Goal: Task Accomplishment & Management: Manage account settings

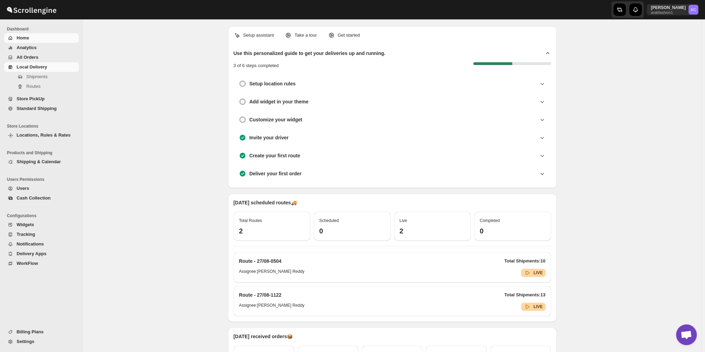
click at [38, 71] on link "Local Delivery" at bounding box center [41, 67] width 75 height 10
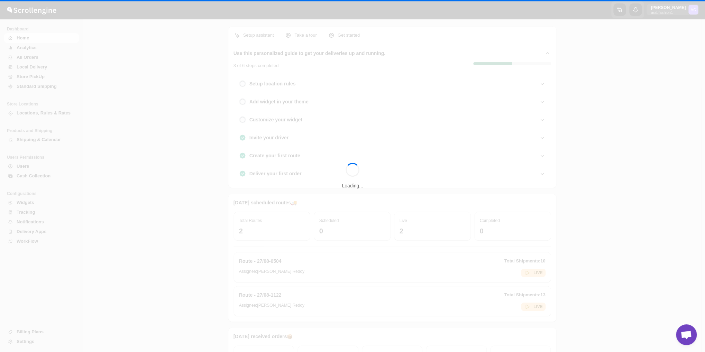
scroll to position [823, 0]
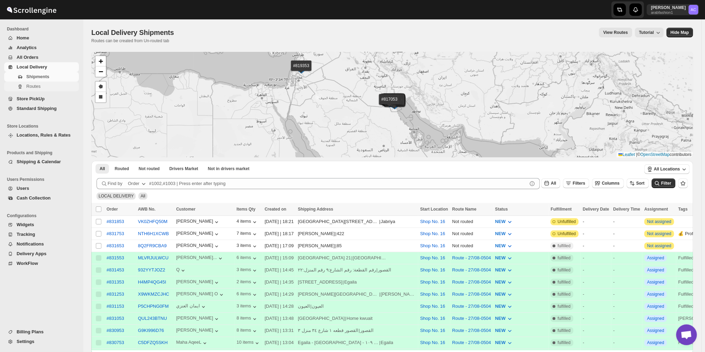
click at [38, 89] on span "Routes" at bounding box center [33, 86] width 14 height 5
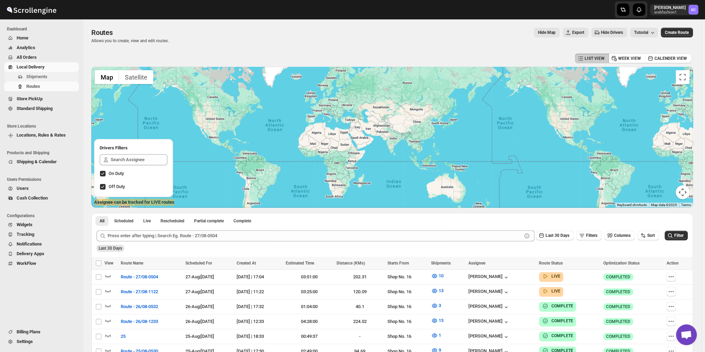
click at [42, 77] on span "Shipments" at bounding box center [36, 76] width 21 height 5
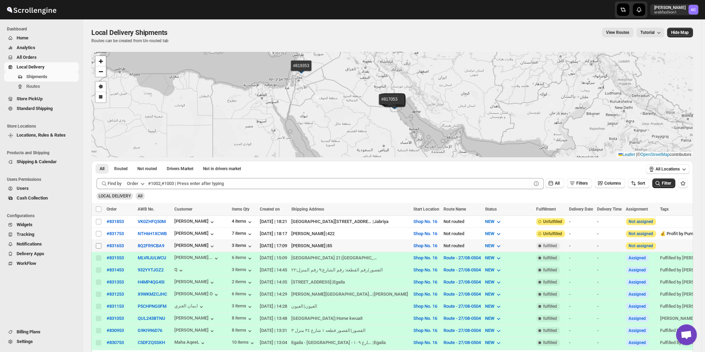
click at [98, 244] on input "Select shipment" at bounding box center [99, 246] width 6 height 6
checkbox input "true"
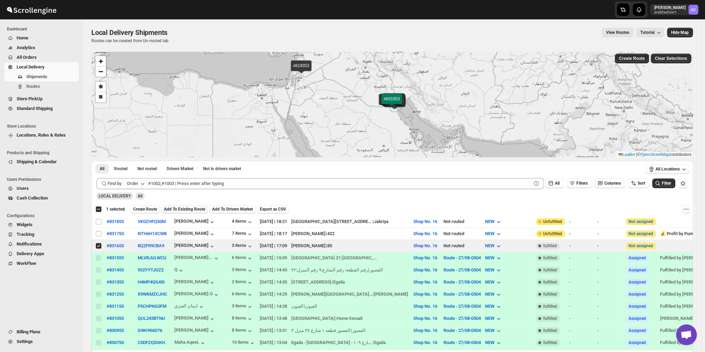
click at [183, 208] on span "Add To Existing Route" at bounding box center [184, 210] width 41 height 6
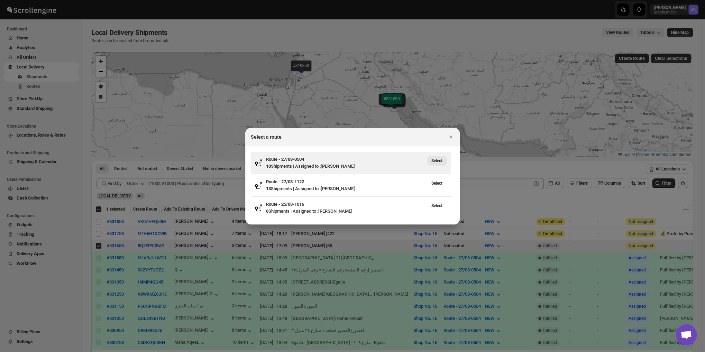
click at [441, 162] on span "Select" at bounding box center [437, 161] width 11 height 6
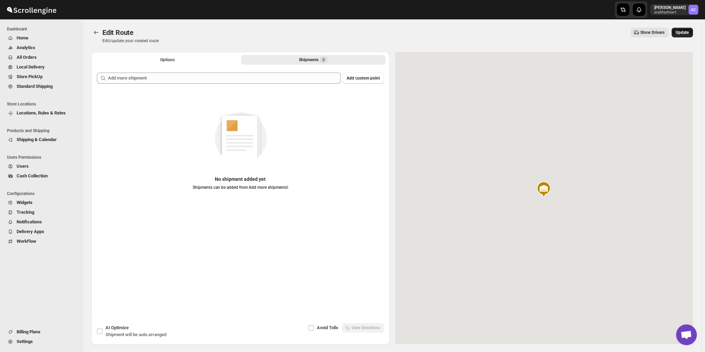
click at [679, 31] on span "Update" at bounding box center [682, 33] width 13 height 6
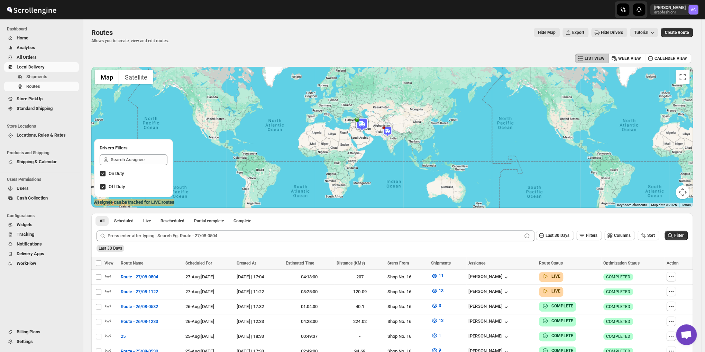
click at [392, 133] on img at bounding box center [387, 131] width 10 height 10
click at [369, 150] on div "[PERSON_NAME] (Driver) Updated at : [DATE] 7:13:37 PM Duty mode Disabled Batter…" at bounding box center [392, 137] width 602 height 141
click at [421, 103] on button "Close" at bounding box center [413, 111] width 17 height 17
click at [362, 123] on img at bounding box center [362, 125] width 14 height 14
click at [396, 102] on button "Close" at bounding box center [387, 106] width 17 height 17
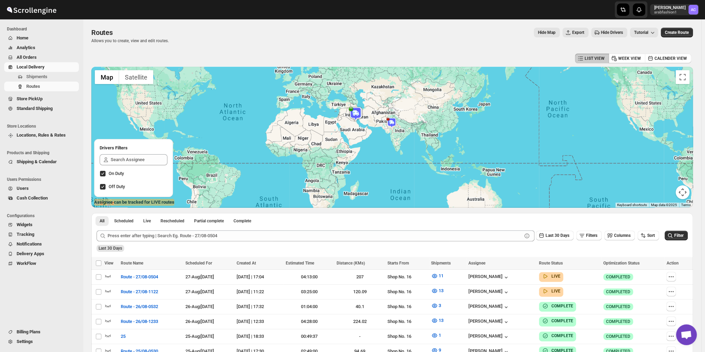
drag, startPoint x: 372, startPoint y: 142, endPoint x: 368, endPoint y: 131, distance: 11.6
click at [368, 131] on div at bounding box center [392, 137] width 602 height 141
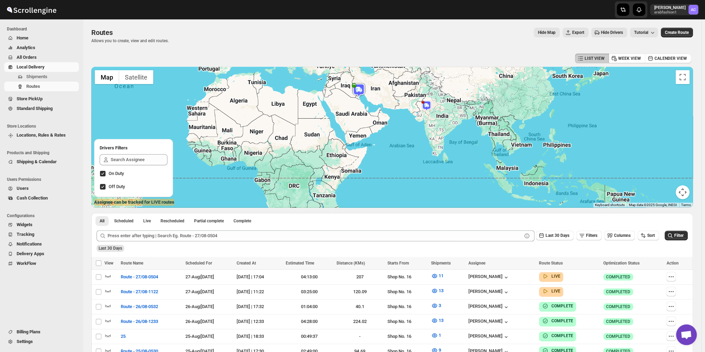
click at [368, 131] on div at bounding box center [392, 137] width 602 height 141
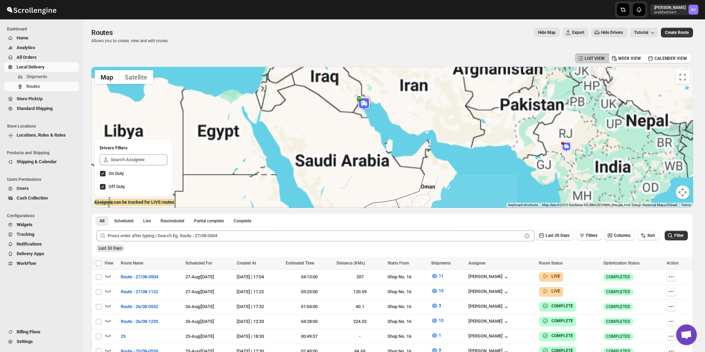
drag, startPoint x: 354, startPoint y: 100, endPoint x: 376, endPoint y: 200, distance: 102.2
click at [376, 200] on div at bounding box center [392, 137] width 602 height 141
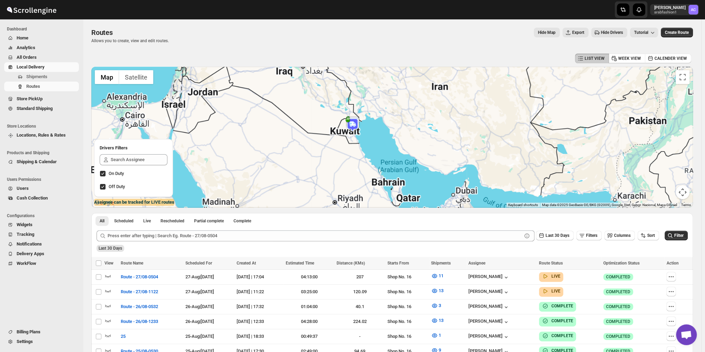
drag, startPoint x: 377, startPoint y: 124, endPoint x: 378, endPoint y: 206, distance: 82.0
click at [378, 206] on div at bounding box center [392, 137] width 602 height 141
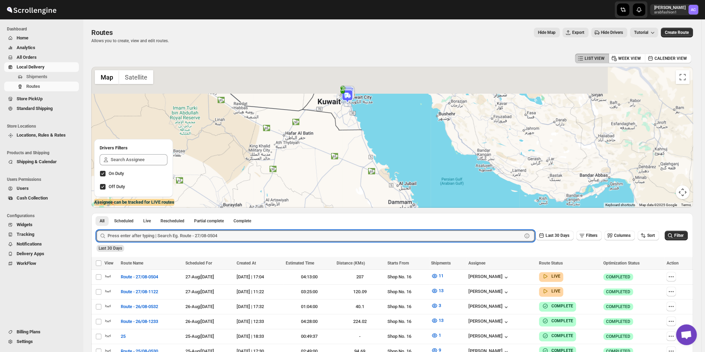
drag, startPoint x: 332, startPoint y: 137, endPoint x: 378, endPoint y: 261, distance: 132.5
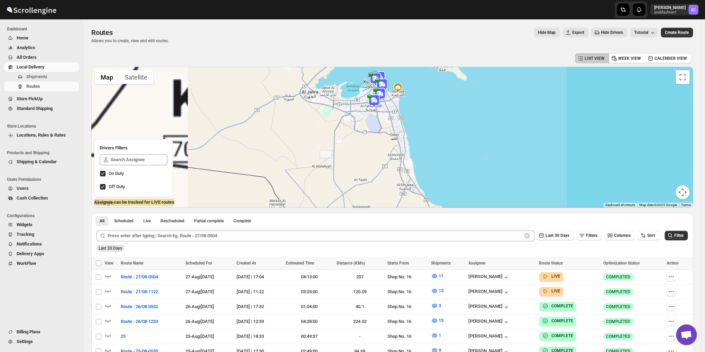
drag, startPoint x: 367, startPoint y: 161, endPoint x: 364, endPoint y: 169, distance: 8.8
click at [364, 169] on div at bounding box center [392, 137] width 602 height 141
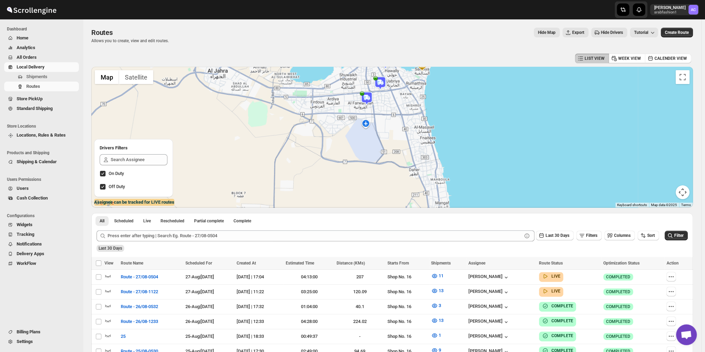
drag, startPoint x: 389, startPoint y: 127, endPoint x: 390, endPoint y: 173, distance: 46.7
click at [390, 173] on div at bounding box center [392, 137] width 602 height 141
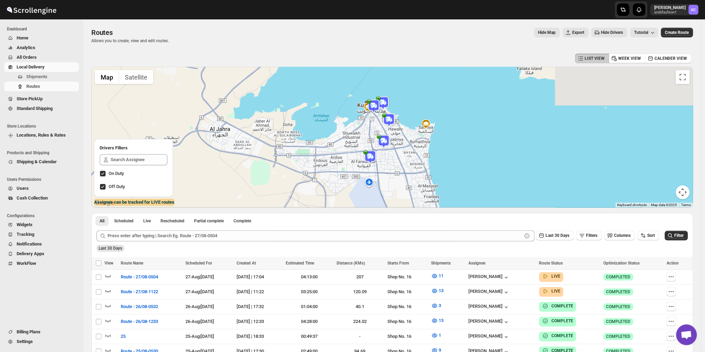
drag, startPoint x: 392, startPoint y: 109, endPoint x: 396, endPoint y: 186, distance: 77.2
click at [396, 186] on div at bounding box center [392, 137] width 602 height 141
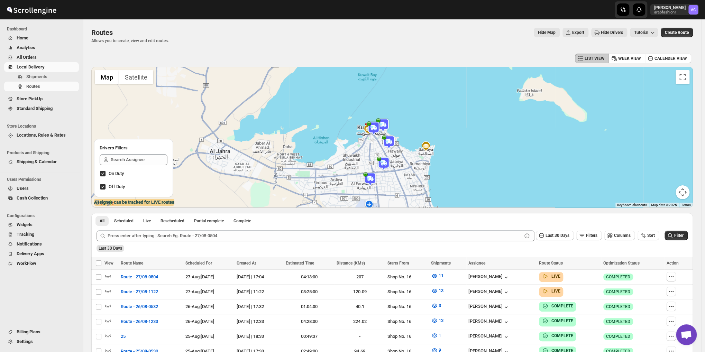
click at [387, 163] on img at bounding box center [384, 164] width 14 height 14
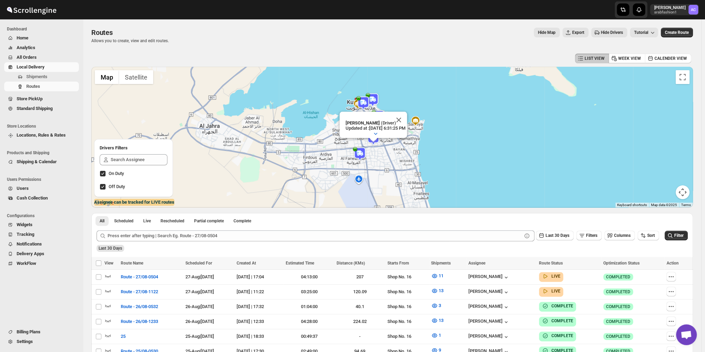
drag, startPoint x: 321, startPoint y: 145, endPoint x: 543, endPoint y: 164, distance: 222.3
click at [543, 164] on div "Murtaza Bhai Sagwara (Driver) Updated at : [DATE] 6:31:25 PM Duty mode Enabled …" at bounding box center [392, 137] width 602 height 141
click at [407, 112] on button "Close" at bounding box center [398, 120] width 17 height 17
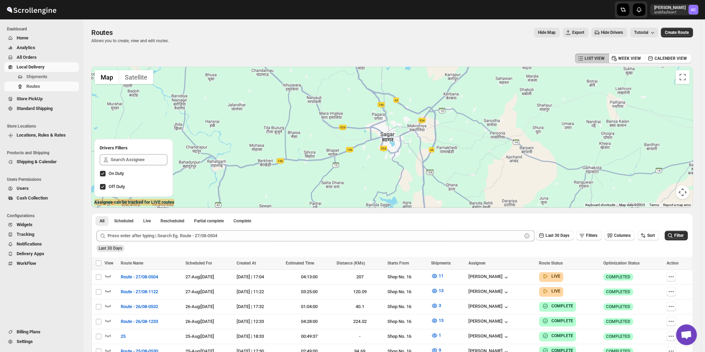
click at [471, 144] on div "To navigate, press the arrow keys." at bounding box center [392, 137] width 602 height 141
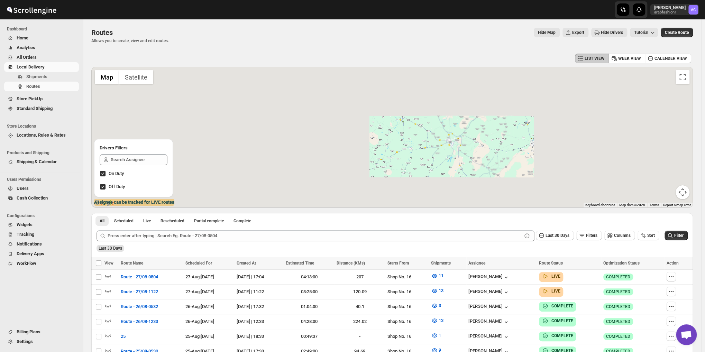
click at [469, 146] on div "To navigate, press the arrow keys." at bounding box center [392, 137] width 602 height 141
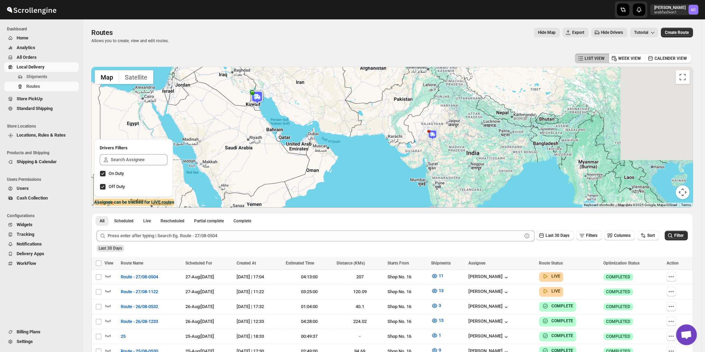
click at [469, 146] on div "To navigate, press the arrow keys." at bounding box center [392, 137] width 602 height 141
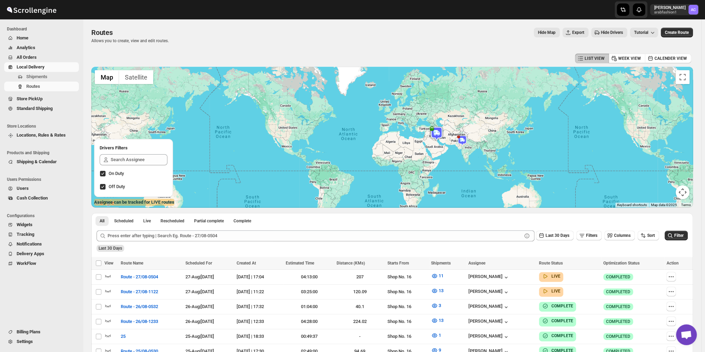
click at [469, 146] on div "To navigate, press the arrow keys." at bounding box center [392, 137] width 602 height 141
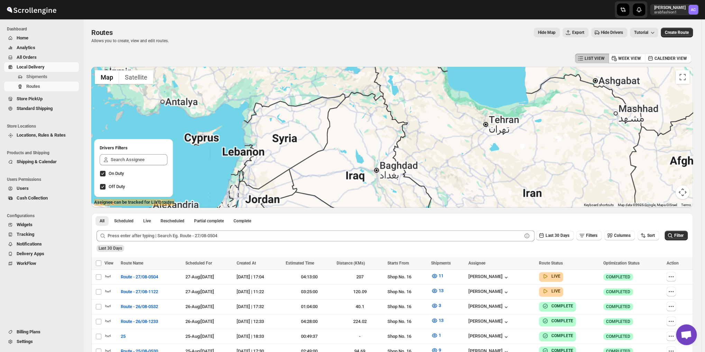
drag, startPoint x: 439, startPoint y: 133, endPoint x: 432, endPoint y: 157, distance: 24.9
click at [432, 157] on div "To navigate, press the arrow keys." at bounding box center [392, 137] width 602 height 141
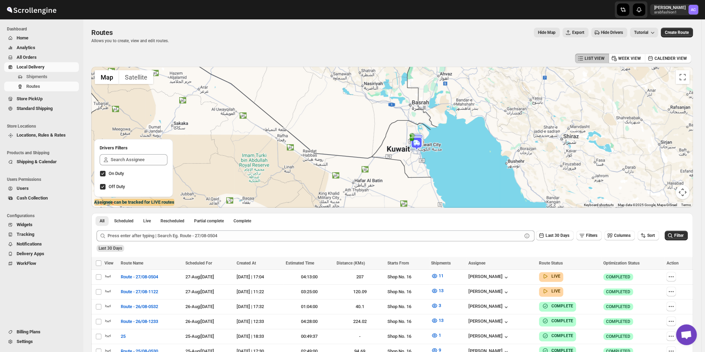
drag, startPoint x: 432, startPoint y: 153, endPoint x: 412, endPoint y: -30, distance: 183.7
click at [412, 0] on html "Skip to content [PERSON_NAME] arabfashion1 AC Dashboard Home Analytics All Orde…" at bounding box center [352, 176] width 705 height 352
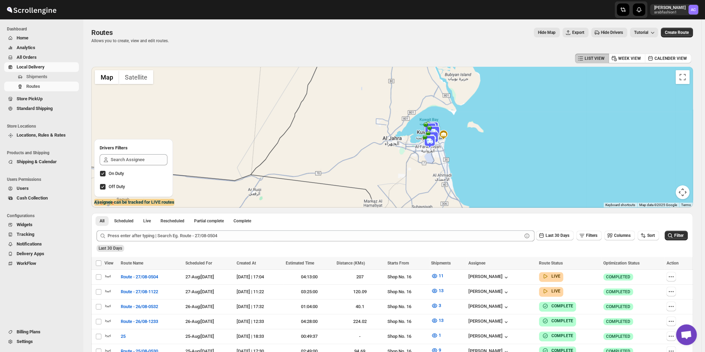
click at [414, 151] on div "To navigate, press the arrow keys." at bounding box center [392, 137] width 602 height 141
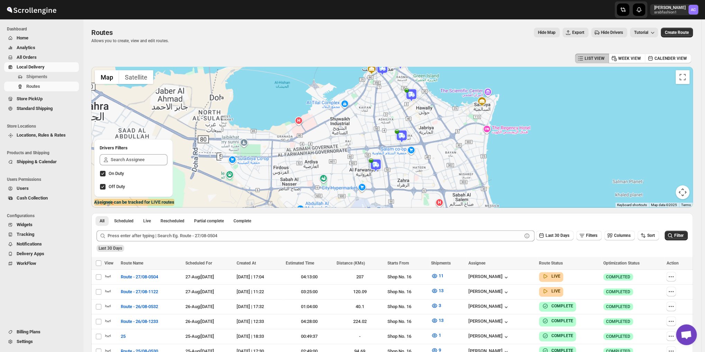
drag, startPoint x: 473, startPoint y: 137, endPoint x: 445, endPoint y: 129, distance: 29.1
click at [469, 135] on div "To navigate, press the arrow keys." at bounding box center [392, 137] width 602 height 141
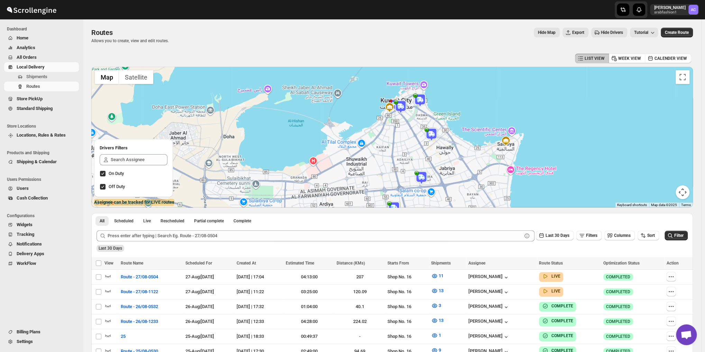
drag, startPoint x: 430, startPoint y: 120, endPoint x: 456, endPoint y: 165, distance: 51.3
click at [456, 165] on div "To navigate, press the arrow keys." at bounding box center [392, 137] width 602 height 141
click at [427, 176] on img at bounding box center [422, 178] width 14 height 14
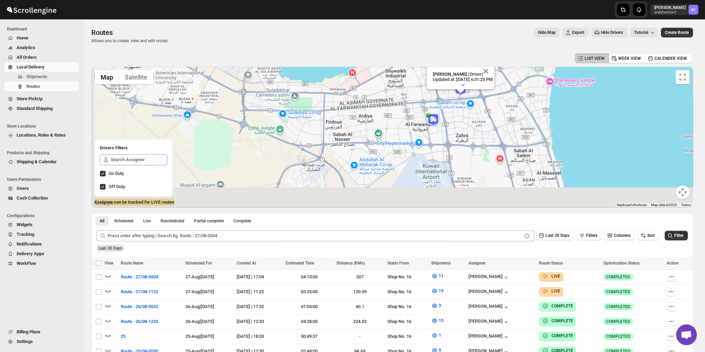
drag, startPoint x: 326, startPoint y: 155, endPoint x: 644, endPoint y: 121, distance: 319.2
click at [644, 121] on div "Murtaza Bhai Sagwara (Driver) Updated at : [DATE] 6:31:25 PM Duty mode Enabled …" at bounding box center [392, 137] width 602 height 141
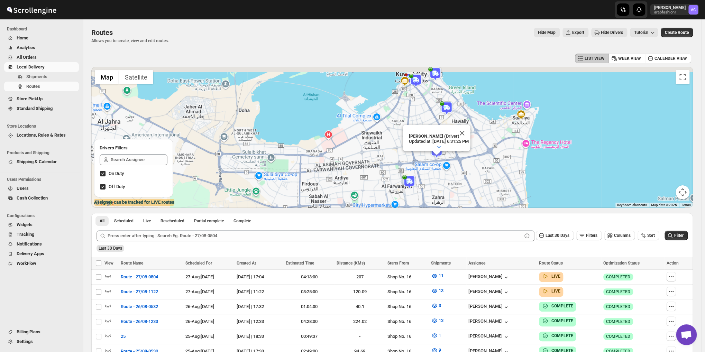
drag, startPoint x: 586, startPoint y: 152, endPoint x: 561, endPoint y: 207, distance: 60.4
click at [561, 207] on div "Murtaza Bhai Sagwara (Driver) Updated at : [DATE] 6:31:25 PM Duty mode Enabled …" at bounding box center [392, 137] width 602 height 141
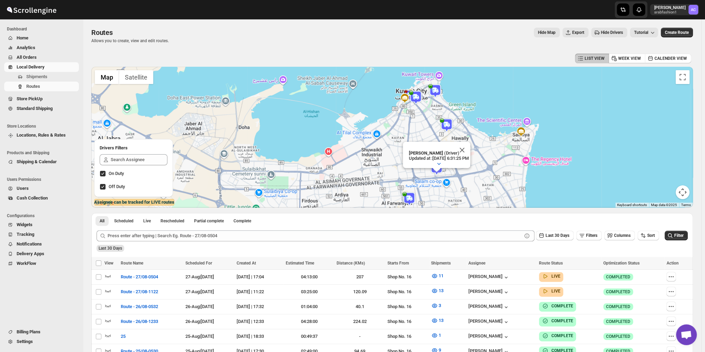
drag, startPoint x: 512, startPoint y: 132, endPoint x: 515, endPoint y: 149, distance: 17.5
click at [515, 149] on div "Murtaza Bhai Sagwara (Driver) Updated at : [DATE] 6:31:25 PM Duty mode Enabled …" at bounding box center [392, 137] width 602 height 141
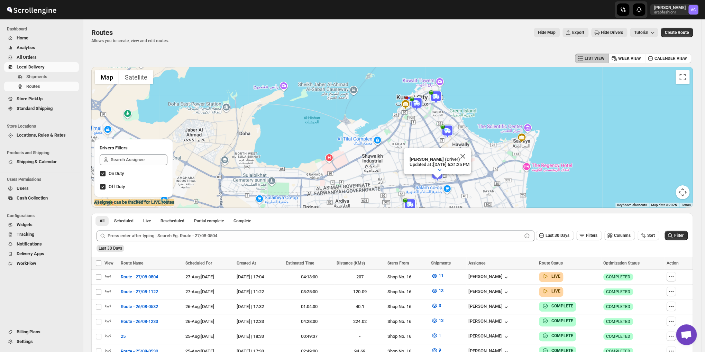
click at [450, 130] on img at bounding box center [448, 132] width 14 height 14
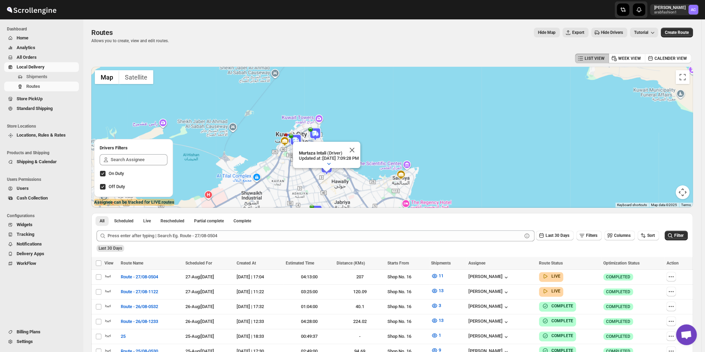
drag, startPoint x: 275, startPoint y: 124, endPoint x: 438, endPoint y: 166, distance: 168.4
click at [438, 166] on div "Murtaza Intali (Driver) Updated at : [DATE] 7:09:28 PM Duty mode Enabled Batter…" at bounding box center [392, 137] width 602 height 141
click at [360, 143] on button "Close" at bounding box center [352, 150] width 17 height 17
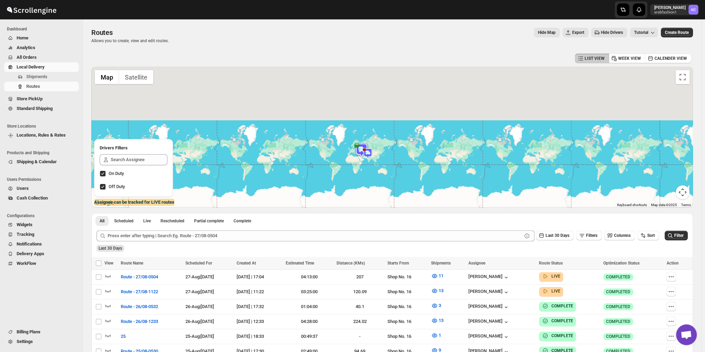
drag, startPoint x: 371, startPoint y: 144, endPoint x: 371, endPoint y: 158, distance: 14.2
click at [371, 158] on div "To navigate, press the arrow keys." at bounding box center [392, 137] width 602 height 141
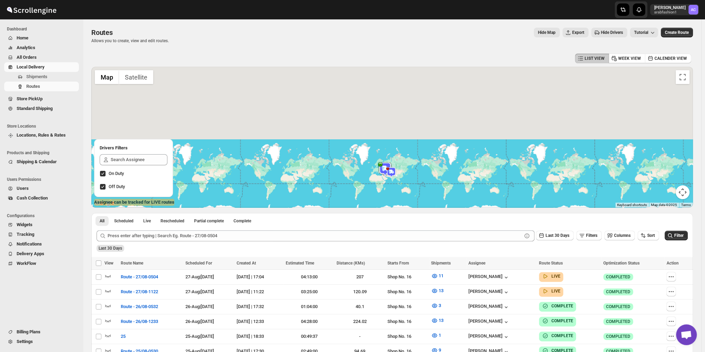
drag, startPoint x: 371, startPoint y: 158, endPoint x: 486, endPoint y: 178, distance: 116.5
click at [486, 178] on div "To navigate, press the arrow keys." at bounding box center [392, 137] width 602 height 141
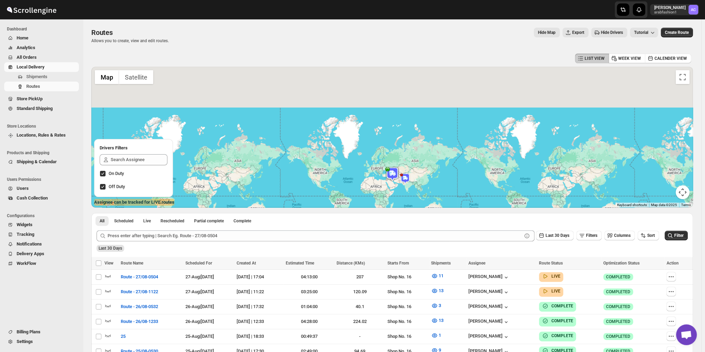
click at [379, 171] on div "To navigate, press the arrow keys." at bounding box center [392, 137] width 602 height 141
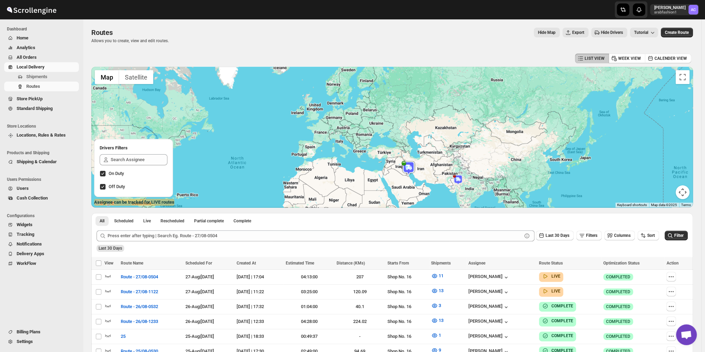
drag, startPoint x: 407, startPoint y: 192, endPoint x: 407, endPoint y: 175, distance: 17.0
click at [407, 175] on div "To navigate, press the arrow keys." at bounding box center [392, 137] width 602 height 141
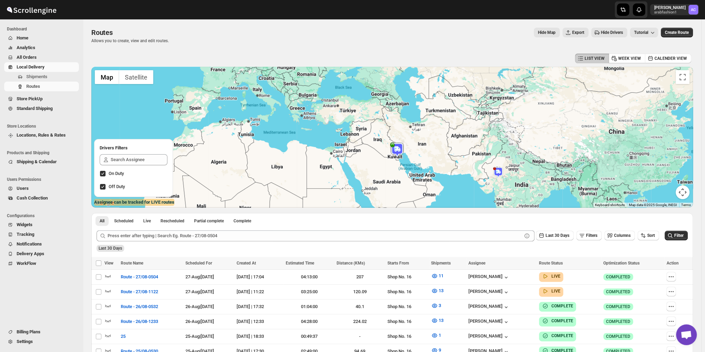
drag, startPoint x: 421, startPoint y: 196, endPoint x: 421, endPoint y: 187, distance: 8.3
click at [421, 187] on div "To navigate, press the arrow keys." at bounding box center [392, 137] width 602 height 141
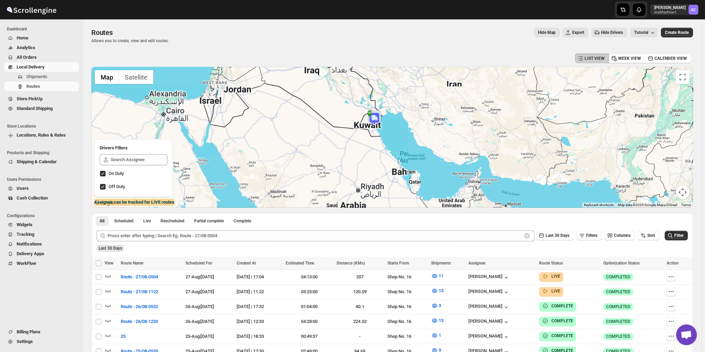
click at [381, 126] on div "To navigate, press the arrow keys." at bounding box center [392, 137] width 602 height 141
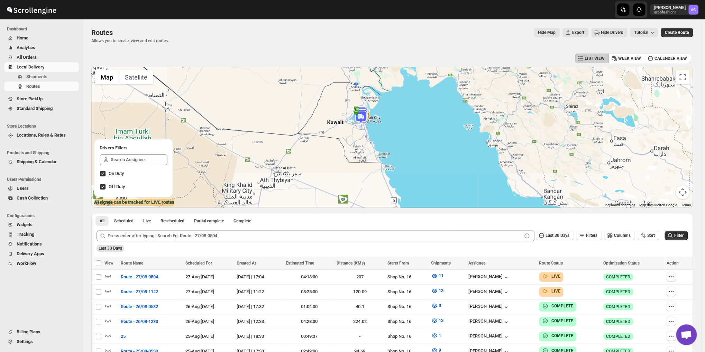
click at [381, 126] on div "To navigate, press the arrow keys." at bounding box center [392, 137] width 602 height 141
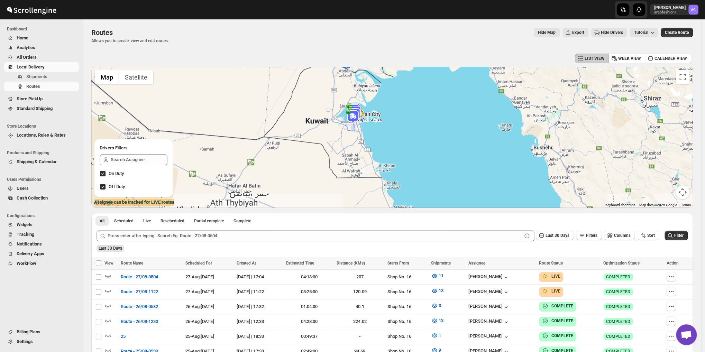
drag, startPoint x: 381, startPoint y: 126, endPoint x: 349, endPoint y: 112, distance: 34.8
click at [349, 112] on div "To navigate, press the arrow keys." at bounding box center [392, 137] width 602 height 141
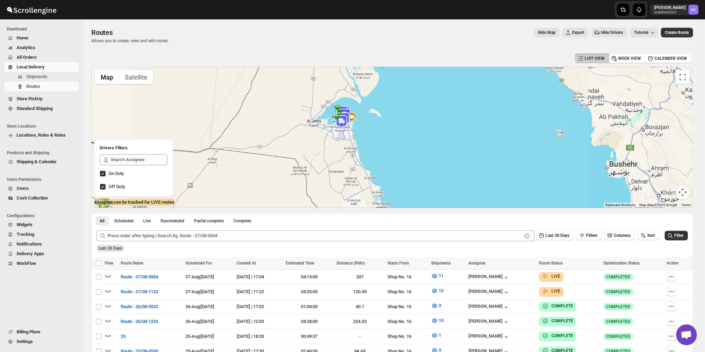
drag, startPoint x: 349, startPoint y: 112, endPoint x: 382, endPoint y: 133, distance: 38.9
click at [382, 133] on div "To navigate, press the arrow keys." at bounding box center [392, 137] width 602 height 141
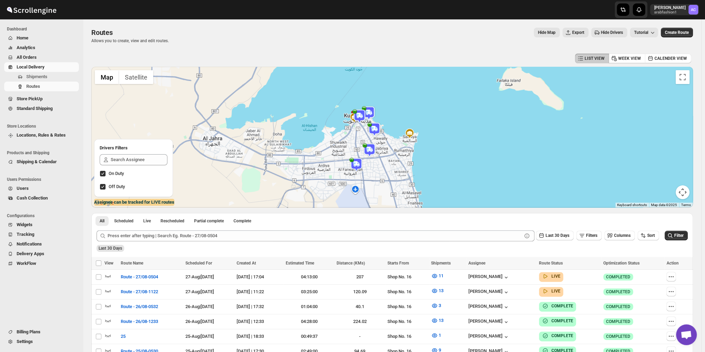
drag, startPoint x: 357, startPoint y: 160, endPoint x: 379, endPoint y: 180, distance: 30.4
click at [379, 180] on div "To navigate, press the arrow keys." at bounding box center [392, 137] width 602 height 141
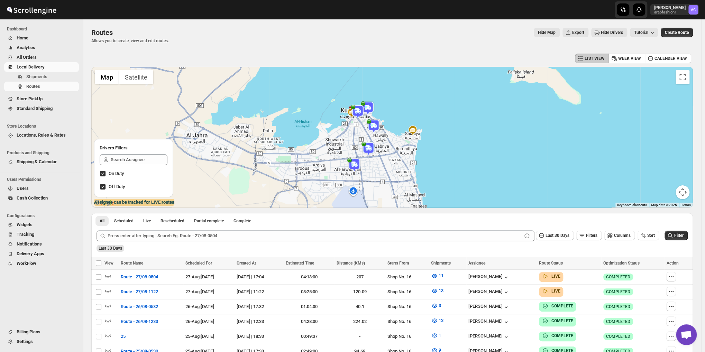
click at [379, 165] on div "To navigate, press the arrow keys." at bounding box center [392, 137] width 602 height 141
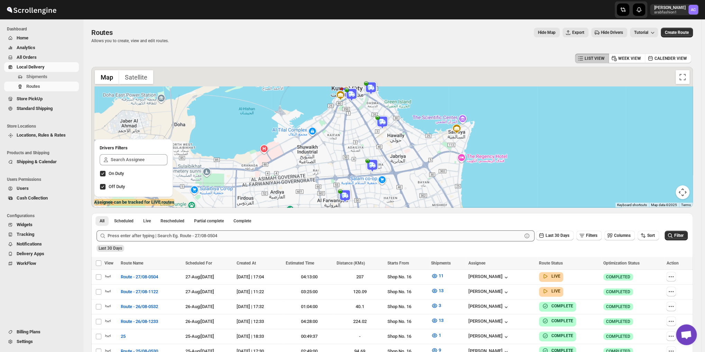
drag, startPoint x: 379, startPoint y: 148, endPoint x: 428, endPoint y: 230, distance: 95.7
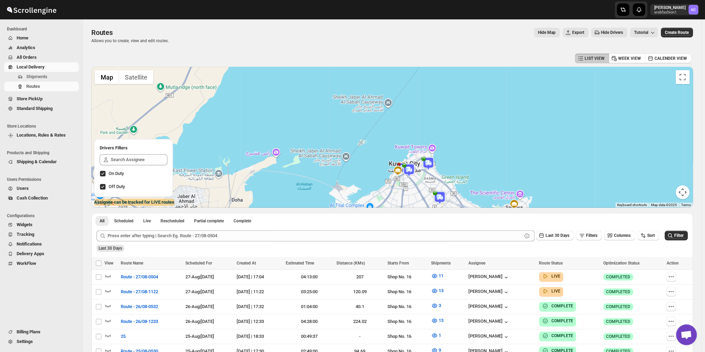
click at [431, 163] on img at bounding box center [428, 164] width 14 height 14
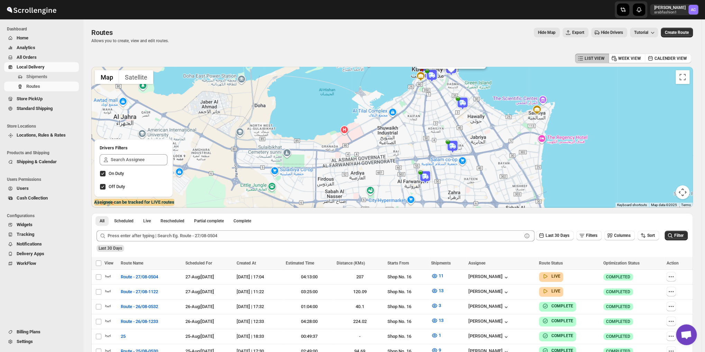
drag, startPoint x: 258, startPoint y: 162, endPoint x: 556, endPoint y: 112, distance: 302.9
click at [556, 112] on div "[PERSON_NAME] (Driver) Updated at : [DATE] 11:05:38 PM Duty mode Enabled Batter…" at bounding box center [392, 137] width 602 height 141
click at [465, 103] on img at bounding box center [463, 104] width 14 height 14
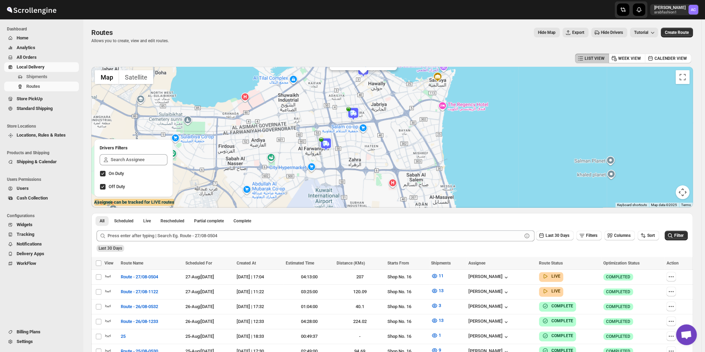
drag, startPoint x: 309, startPoint y: 153, endPoint x: 522, endPoint y: 103, distance: 218.6
click at [522, 103] on div "Murtaza Intali (Driver) Updated at : [DATE] 7:09:28 PM Duty mode Enabled Batter…" at bounding box center [392, 137] width 602 height 141
click at [327, 147] on img at bounding box center [326, 144] width 14 height 14
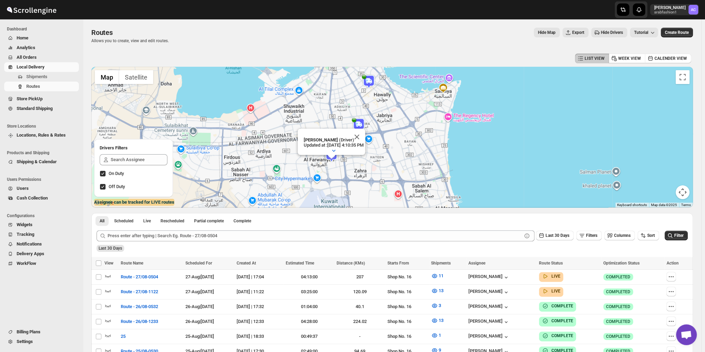
drag, startPoint x: 333, startPoint y: 146, endPoint x: 523, endPoint y: 183, distance: 193.6
click at [523, 183] on div "[PERSON_NAME] (Driver) Updated at : [DATE] 4:10:35 PM Duty mode Enabled Battery…" at bounding box center [392, 137] width 602 height 141
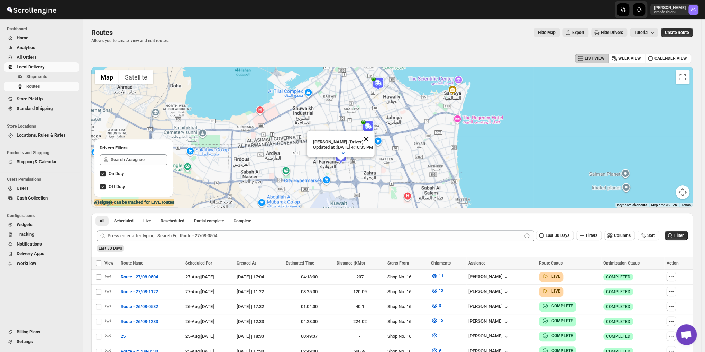
click at [374, 132] on button "Close" at bounding box center [366, 139] width 17 height 17
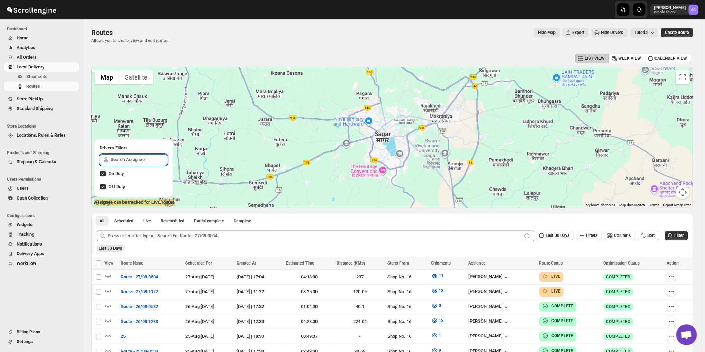
click at [125, 160] on input "text" at bounding box center [139, 159] width 57 height 11
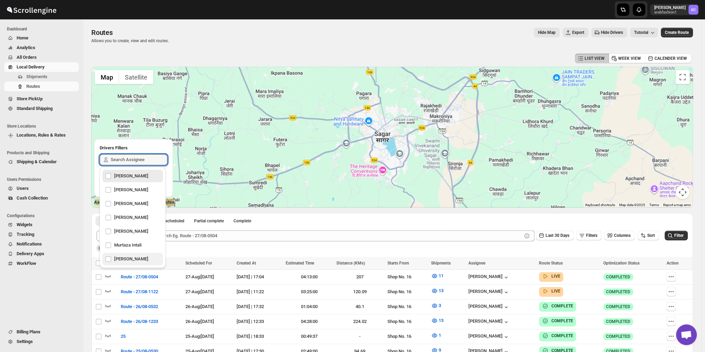
click at [123, 263] on div "[PERSON_NAME]" at bounding box center [132, 259] width 55 height 10
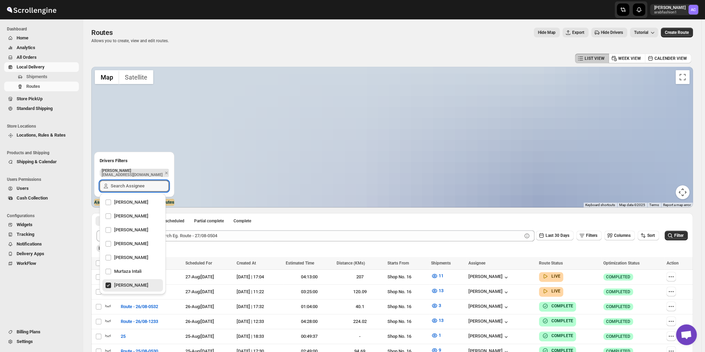
checkbox input "true"
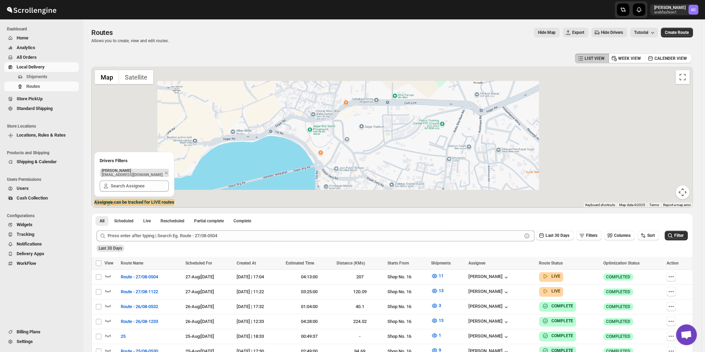
drag, startPoint x: 267, startPoint y: 134, endPoint x: 275, endPoint y: 133, distance: 8.3
click at [275, 133] on div "To navigate, press the arrow keys." at bounding box center [392, 137] width 602 height 141
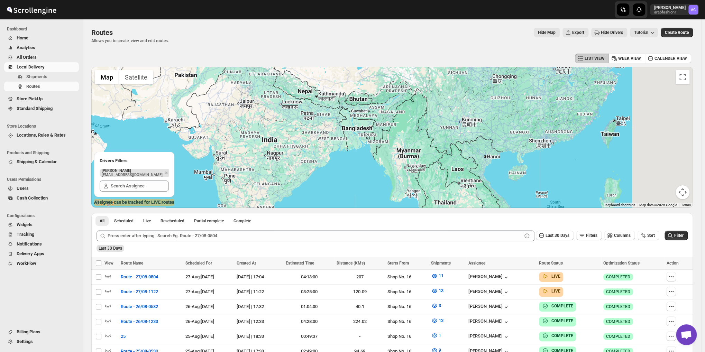
drag, startPoint x: 275, startPoint y: 133, endPoint x: 260, endPoint y: 133, distance: 15.6
click at [260, 133] on div "To navigate, press the arrow keys." at bounding box center [392, 137] width 602 height 141
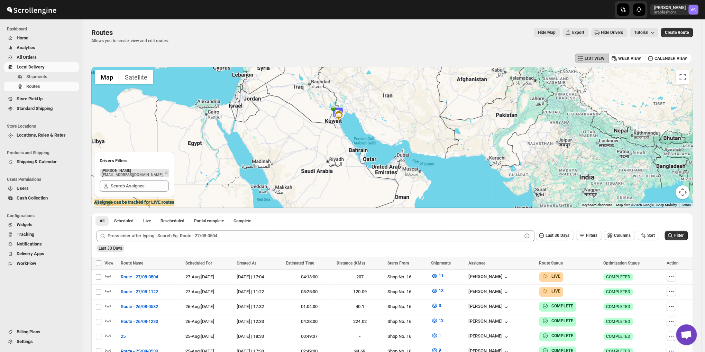
drag, startPoint x: 232, startPoint y: 135, endPoint x: 550, endPoint y: 173, distance: 320.2
click at [550, 173] on div "To navigate, press the arrow keys." at bounding box center [392, 137] width 602 height 141
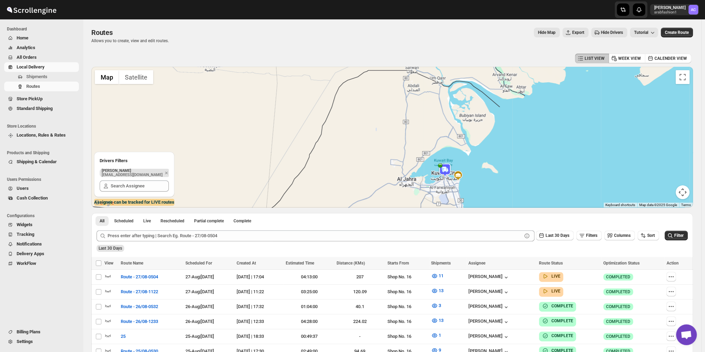
scroll to position [30, 0]
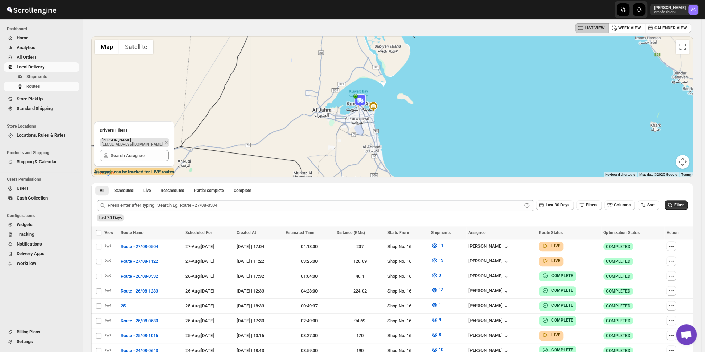
drag, startPoint x: 393, startPoint y: 145, endPoint x: 306, endPoint y: 102, distance: 97.5
click at [306, 102] on div at bounding box center [392, 106] width 602 height 141
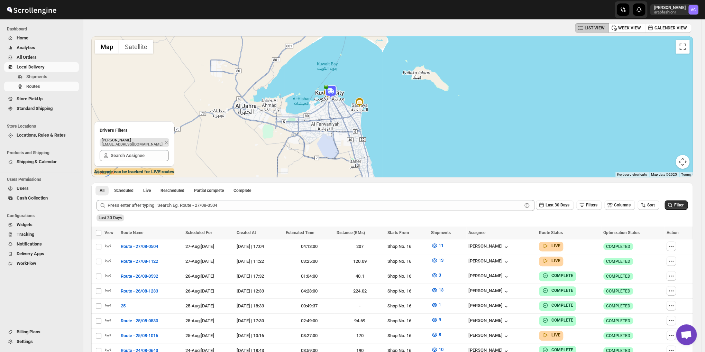
click at [386, 115] on div at bounding box center [392, 106] width 602 height 141
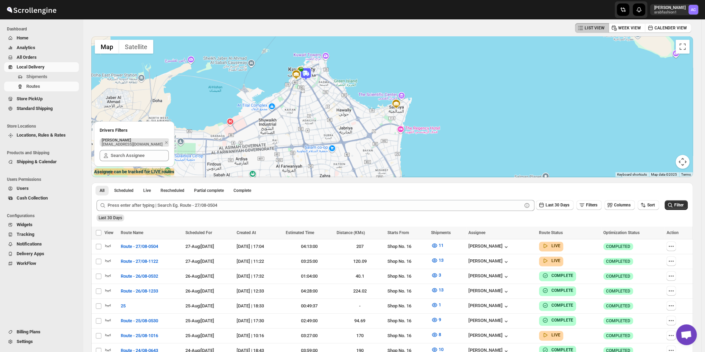
drag, startPoint x: 274, startPoint y: 110, endPoint x: 289, endPoint y: 144, distance: 37.2
click at [289, 144] on div at bounding box center [392, 106] width 602 height 141
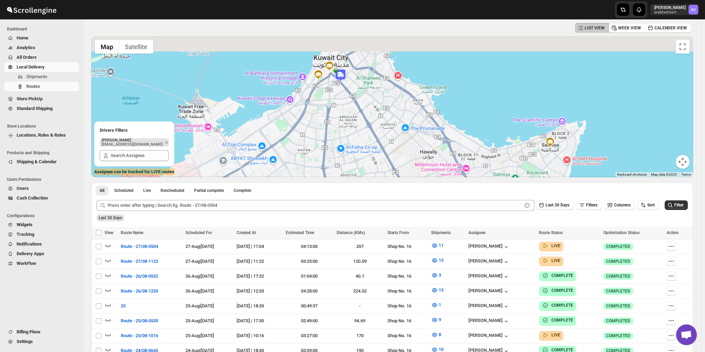
drag, startPoint x: 314, startPoint y: 120, endPoint x: 332, endPoint y: 176, distance: 59.1
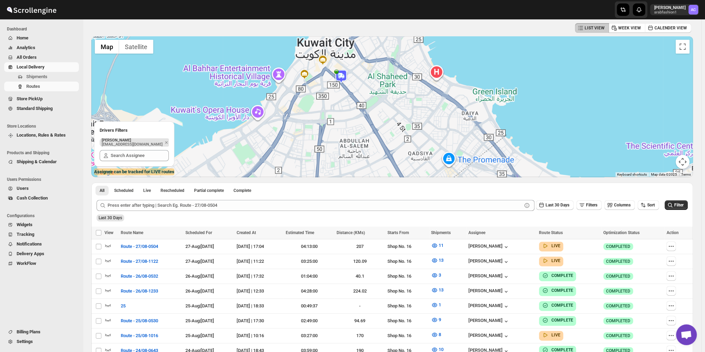
drag, startPoint x: 343, startPoint y: 102, endPoint x: 311, endPoint y: 92, distance: 34.3
click at [336, 100] on div at bounding box center [392, 106] width 602 height 141
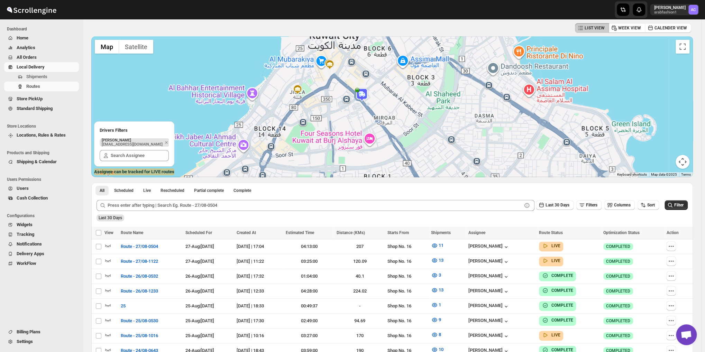
drag, startPoint x: 306, startPoint y: 89, endPoint x: 319, endPoint y: 124, distance: 37.3
click at [319, 124] on div at bounding box center [392, 106] width 602 height 141
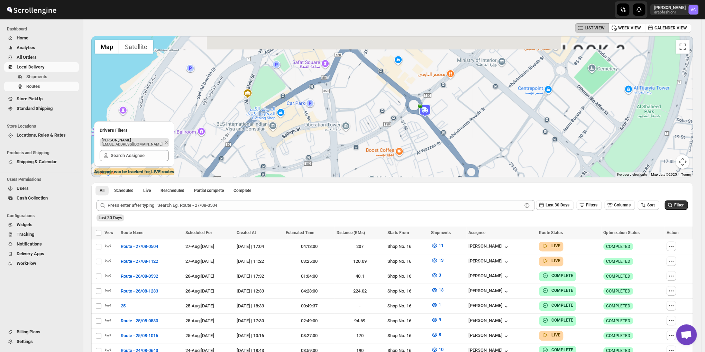
drag, startPoint x: 332, startPoint y: 105, endPoint x: 312, endPoint y: 178, distance: 75.8
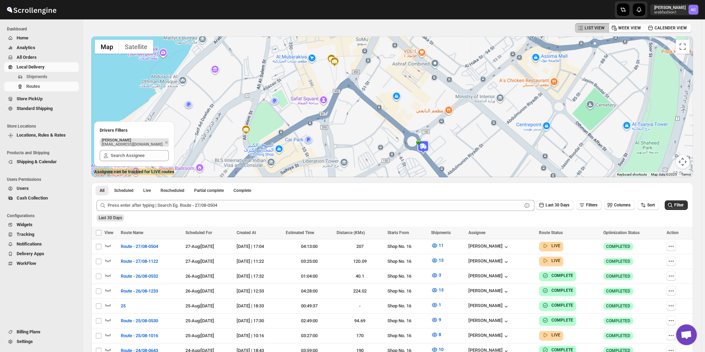
drag, startPoint x: 324, startPoint y: 115, endPoint x: 329, endPoint y: 135, distance: 19.9
click at [329, 135] on div at bounding box center [392, 106] width 602 height 141
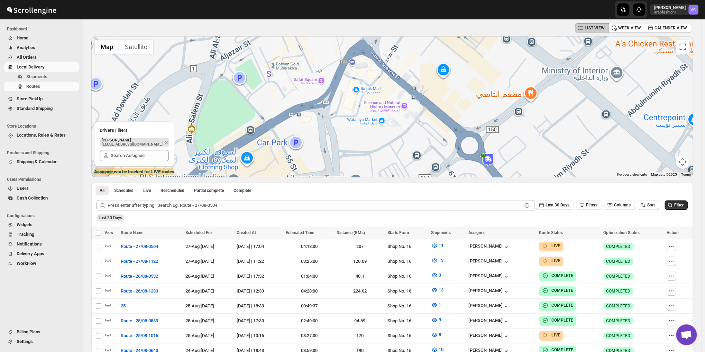
click at [329, 135] on div at bounding box center [392, 106] width 602 height 141
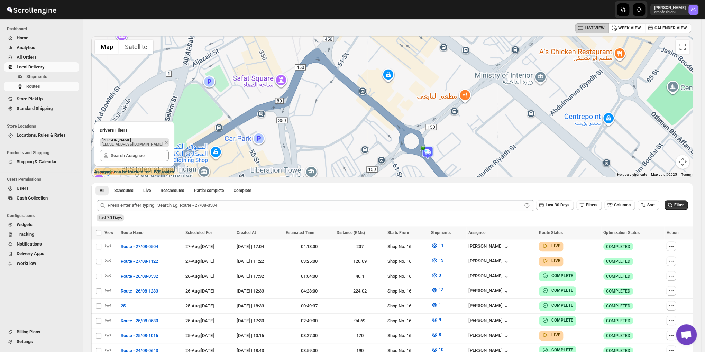
drag, startPoint x: 329, startPoint y: 135, endPoint x: 288, endPoint y: 133, distance: 41.2
click at [288, 133] on div at bounding box center [392, 106] width 602 height 141
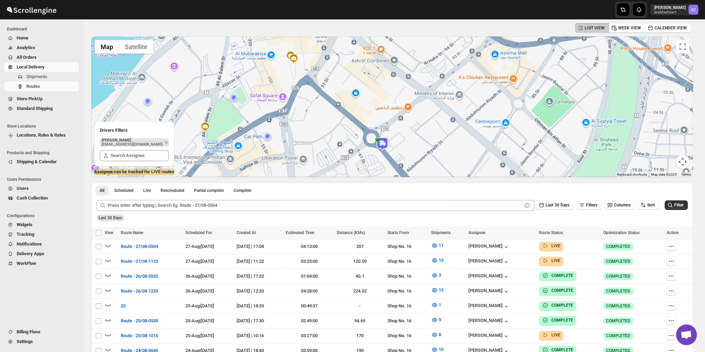
click at [388, 142] on img at bounding box center [382, 144] width 14 height 14
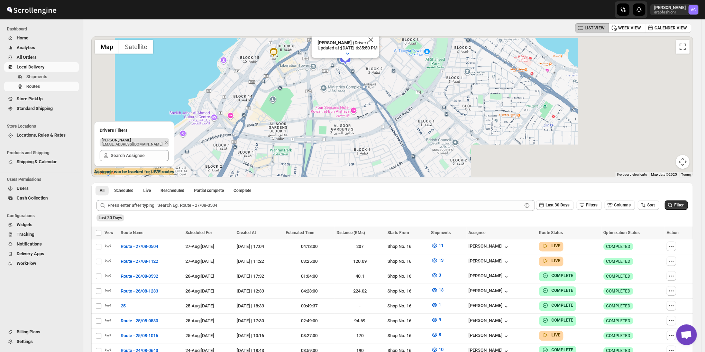
drag, startPoint x: 367, startPoint y: 130, endPoint x: 434, endPoint y: 77, distance: 84.9
click at [434, 77] on div "To navigate, press the arrow keys. [PERSON_NAME] (Driver) Updated at : [DATE] 6…" at bounding box center [392, 106] width 602 height 141
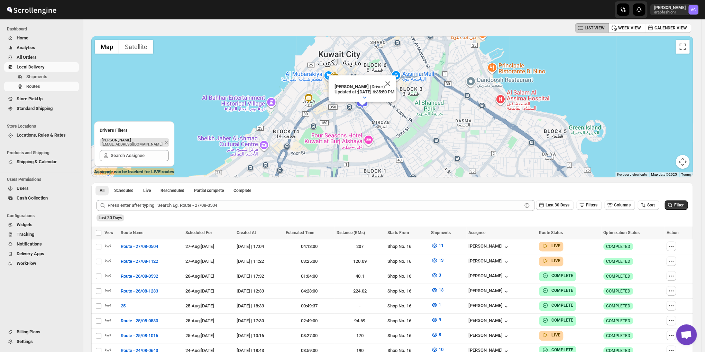
drag, startPoint x: 411, startPoint y: 82, endPoint x: 402, endPoint y: 137, distance: 55.4
click at [402, 137] on div "To navigate, press the arrow keys. [PERSON_NAME] (Driver) Updated at : [DATE] 6…" at bounding box center [392, 106] width 602 height 141
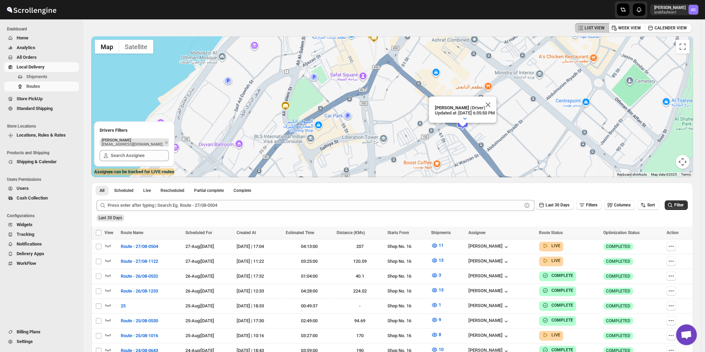
drag, startPoint x: 337, startPoint y: 120, endPoint x: 530, endPoint y: 211, distance: 214.1
click at [497, 245] on div "[PERSON_NAME]" at bounding box center [489, 247] width 41 height 7
click at [138, 245] on span "Route - 27/08-0504" at bounding box center [139, 246] width 37 height 7
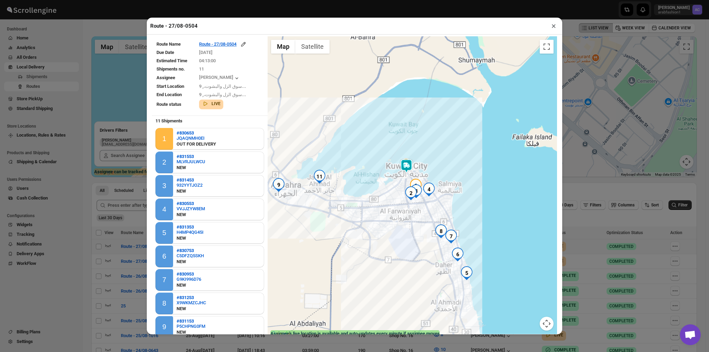
click at [419, 216] on div at bounding box center [411, 187] width 289 height 303
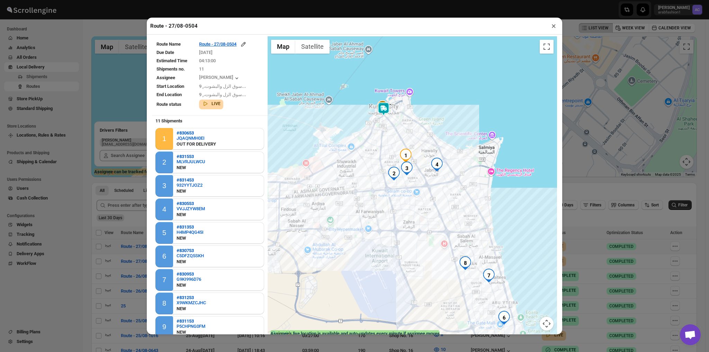
click at [419, 216] on div at bounding box center [411, 187] width 289 height 303
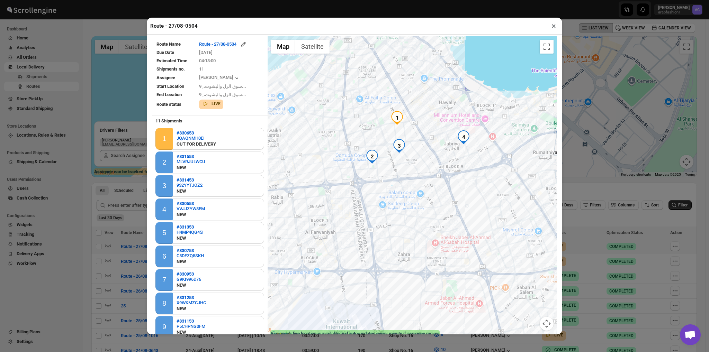
drag, startPoint x: 375, startPoint y: 187, endPoint x: 388, endPoint y: 215, distance: 31.4
click at [388, 215] on div at bounding box center [411, 187] width 289 height 303
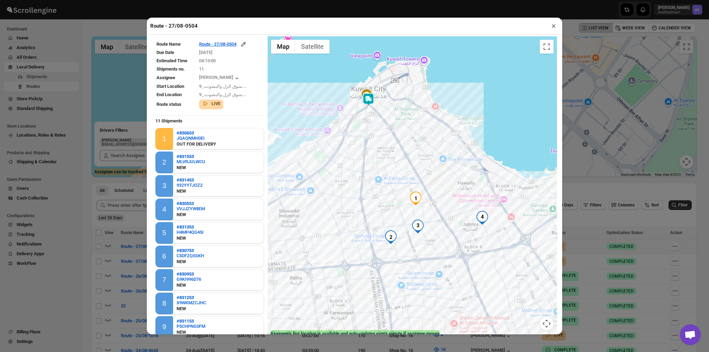
drag, startPoint x: 383, startPoint y: 218, endPoint x: 336, endPoint y: 130, distance: 100.3
click at [336, 130] on div at bounding box center [411, 187] width 289 height 303
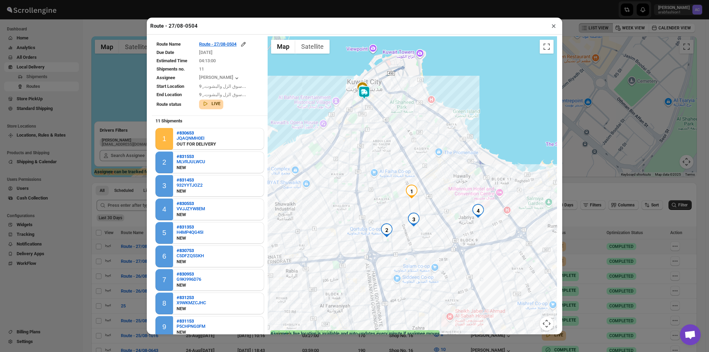
click at [384, 229] on img "2" at bounding box center [387, 231] width 14 height 14
click at [408, 222] on img "3" at bounding box center [414, 220] width 14 height 14
click at [431, 199] on button "Close" at bounding box center [432, 200] width 17 height 17
click at [461, 186] on button "Close" at bounding box center [459, 189] width 17 height 17
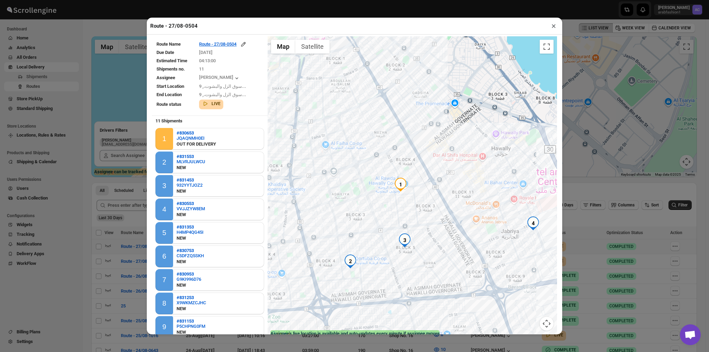
click at [419, 207] on div at bounding box center [411, 187] width 289 height 303
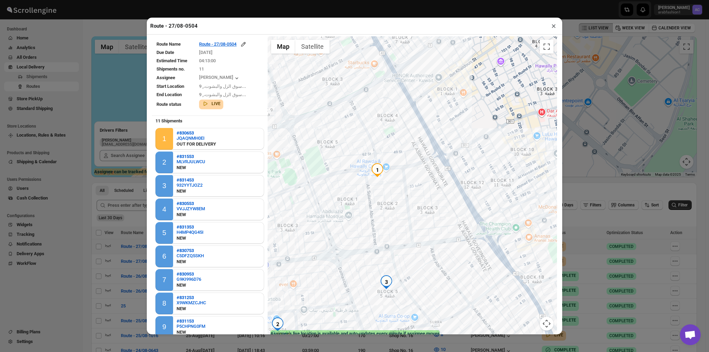
click at [419, 207] on div at bounding box center [411, 187] width 289 height 303
click at [370, 168] on img "1" at bounding box center [377, 170] width 14 height 14
click at [423, 135] on button "Close" at bounding box center [423, 135] width 17 height 17
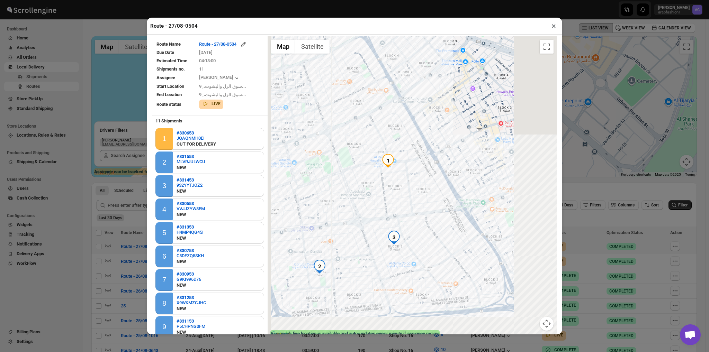
click at [407, 148] on div at bounding box center [411, 187] width 289 height 303
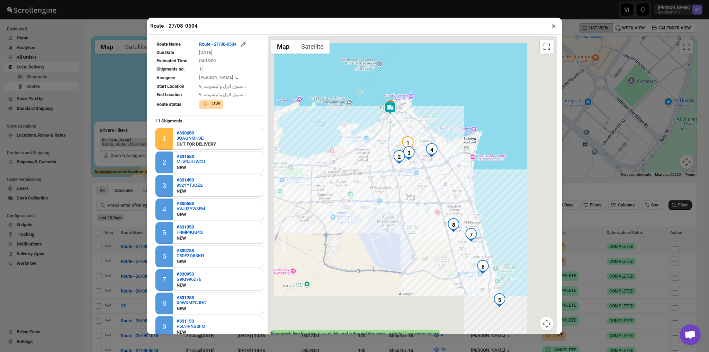
click at [407, 148] on div at bounding box center [411, 187] width 289 height 303
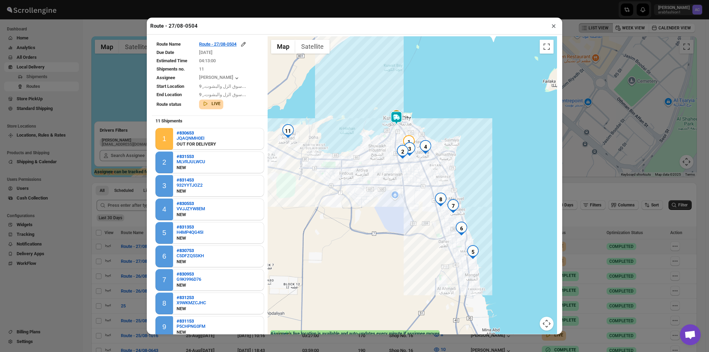
click at [466, 255] on img "5" at bounding box center [473, 252] width 14 height 14
click at [517, 219] on button "Close" at bounding box center [518, 222] width 17 height 17
click at [460, 229] on img "6" at bounding box center [461, 229] width 14 height 14
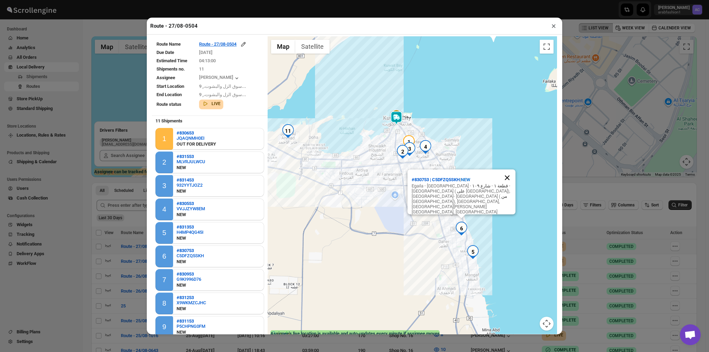
click at [506, 186] on button "Close" at bounding box center [507, 178] width 17 height 17
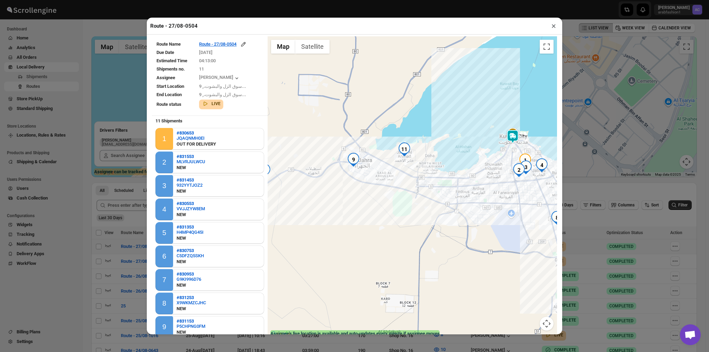
drag, startPoint x: 319, startPoint y: 191, endPoint x: 469, endPoint y: 215, distance: 151.3
click at [469, 215] on div at bounding box center [411, 187] width 289 height 303
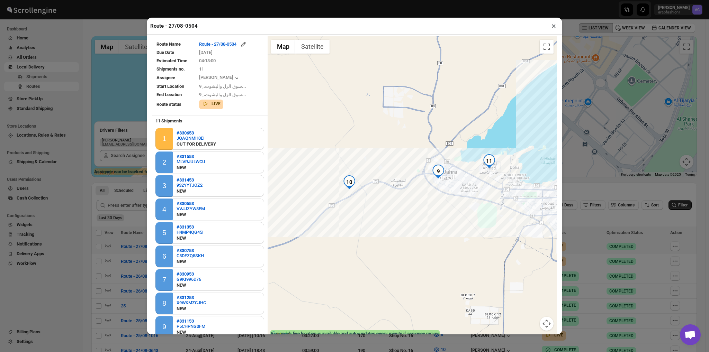
drag, startPoint x: 349, startPoint y: 201, endPoint x: 418, endPoint y: 207, distance: 69.8
click at [418, 207] on div at bounding box center [411, 187] width 289 height 303
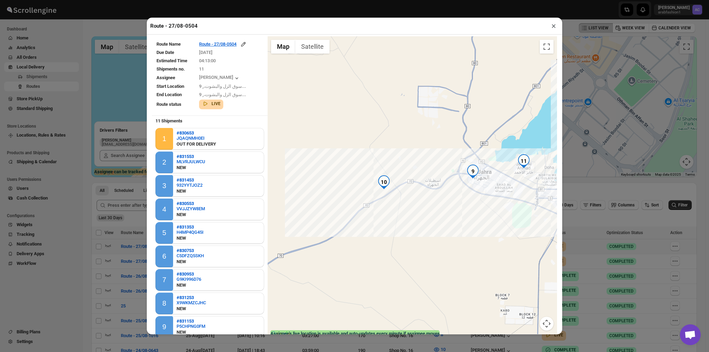
click at [381, 187] on img "10" at bounding box center [384, 182] width 14 height 14
click at [553, 26] on button "×" at bounding box center [553, 26] width 10 height 10
